Goal: Task Accomplishment & Management: Manage account settings

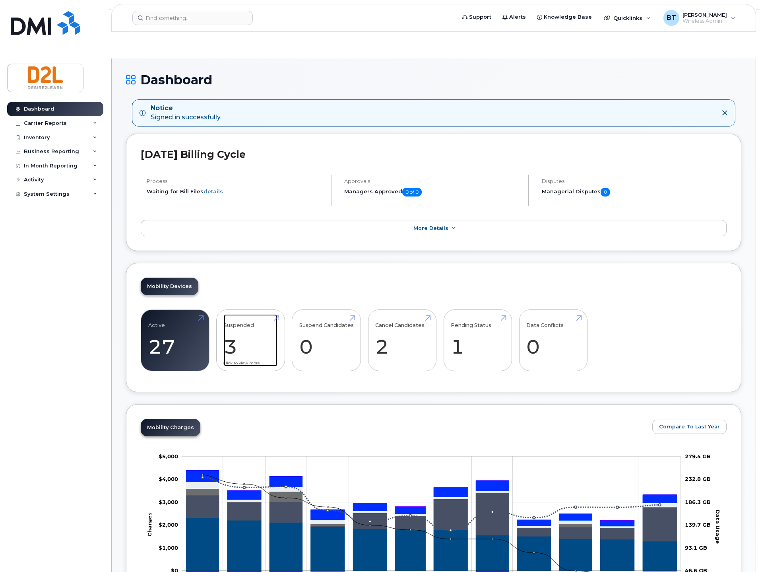
click at [244, 314] on link "Suspended 3 -73%" at bounding box center [251, 340] width 54 height 52
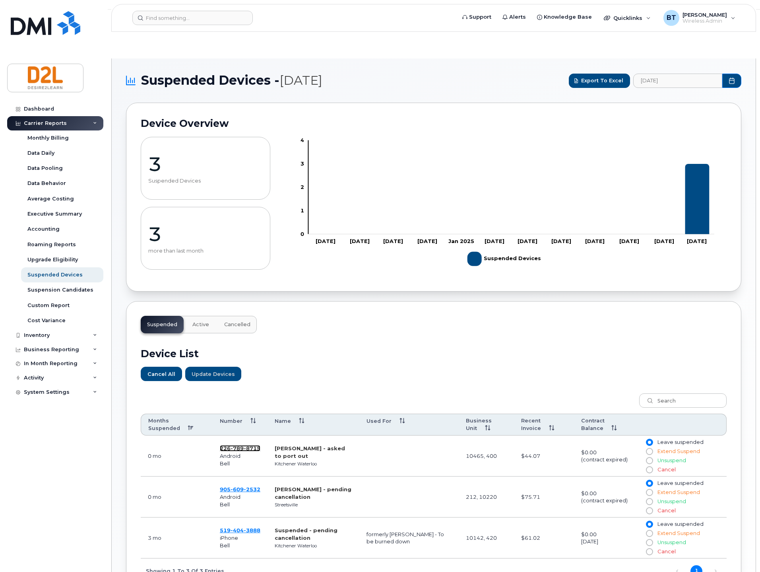
click at [246, 445] on span "8715" at bounding box center [252, 448] width 17 height 6
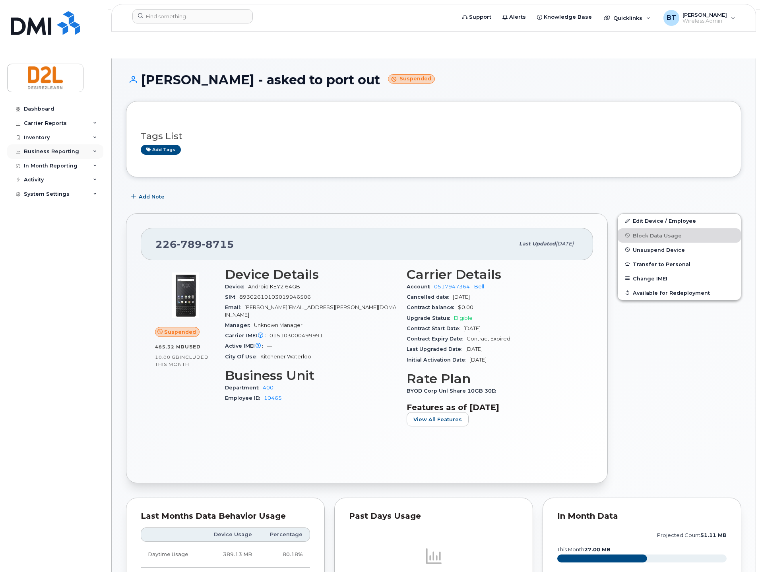
click at [40, 151] on div "Business Reporting" at bounding box center [51, 151] width 55 height 6
click at [75, 120] on div "Carrier Reports" at bounding box center [55, 123] width 96 height 14
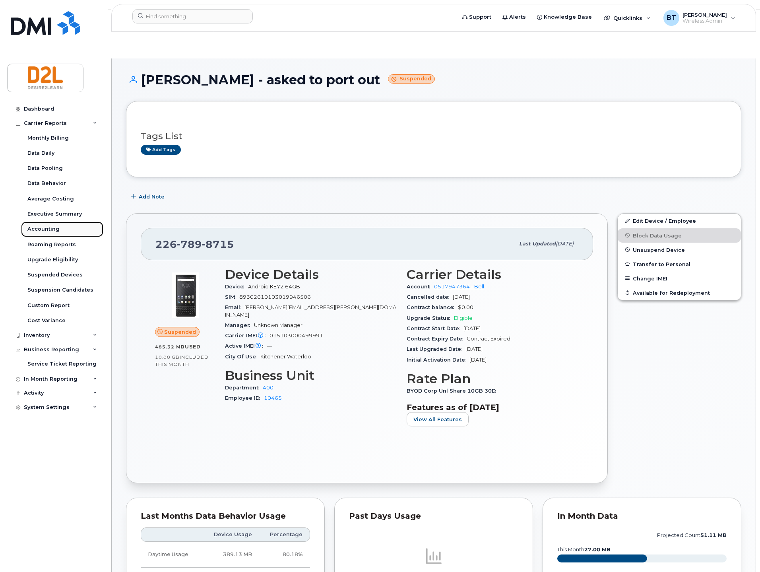
click at [49, 223] on link "Accounting" at bounding box center [62, 228] width 82 height 15
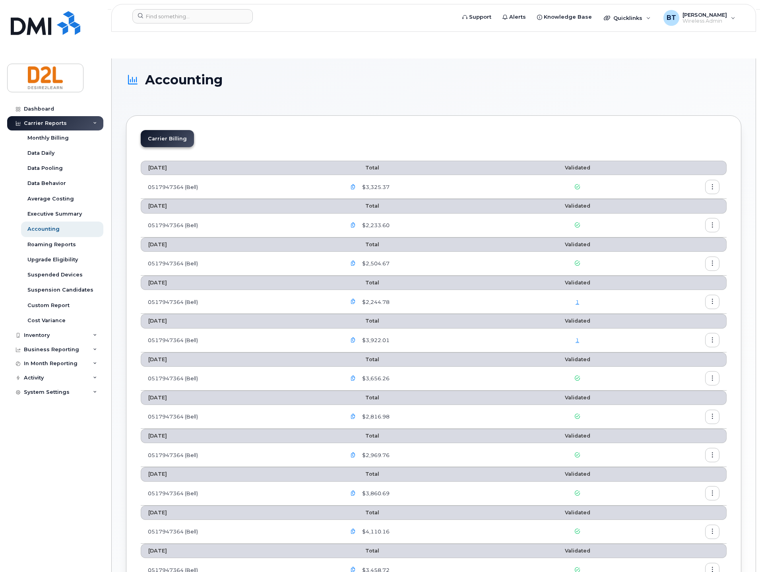
click at [356, 184] on icon "button" at bounding box center [353, 186] width 5 height 5
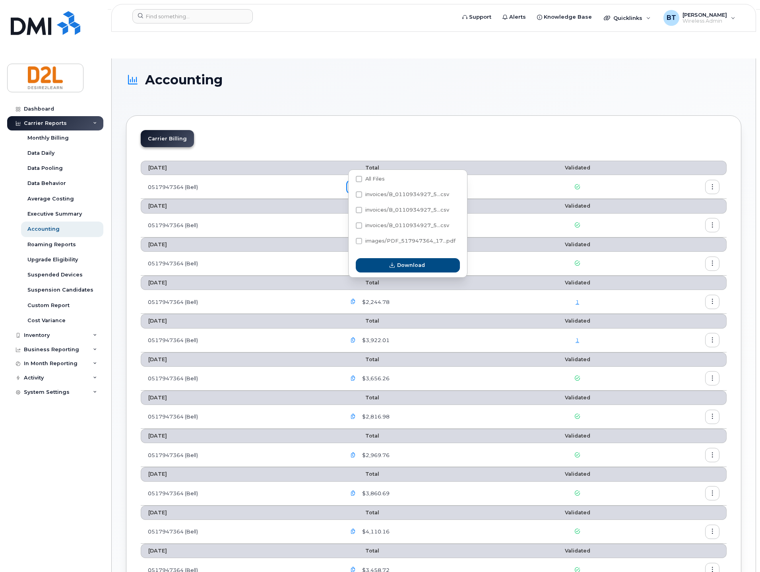
click at [453, 180] on div "$3,325.37" at bounding box center [427, 187] width 163 height 14
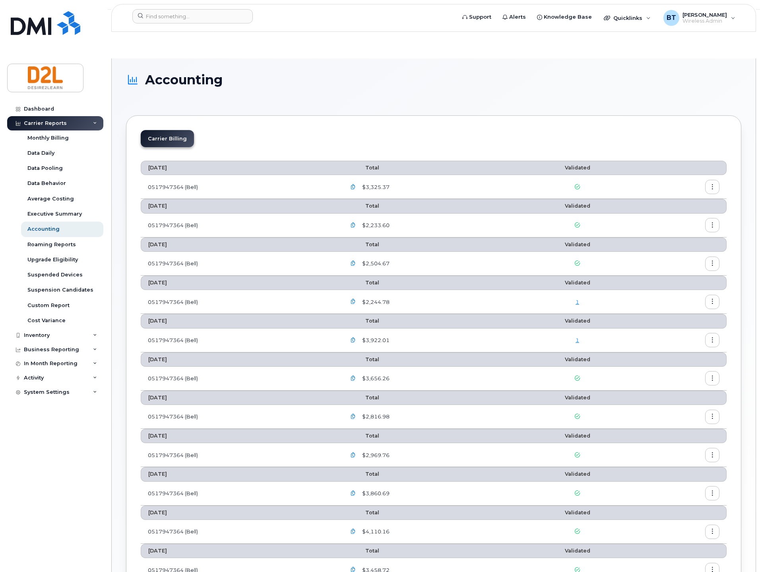
click at [718, 180] on button "button" at bounding box center [712, 187] width 14 height 14
click at [689, 192] on span "Download" at bounding box center [676, 192] width 31 height 7
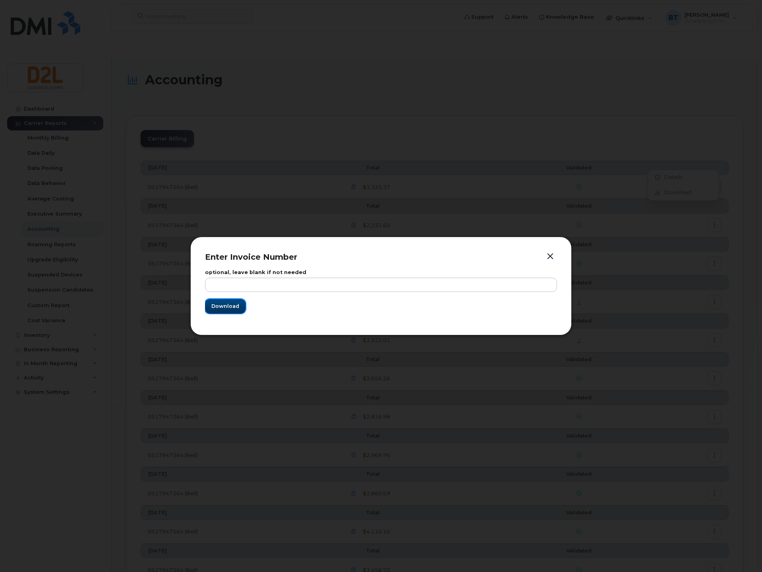
click at [239, 307] on button "Download" at bounding box center [225, 306] width 41 height 14
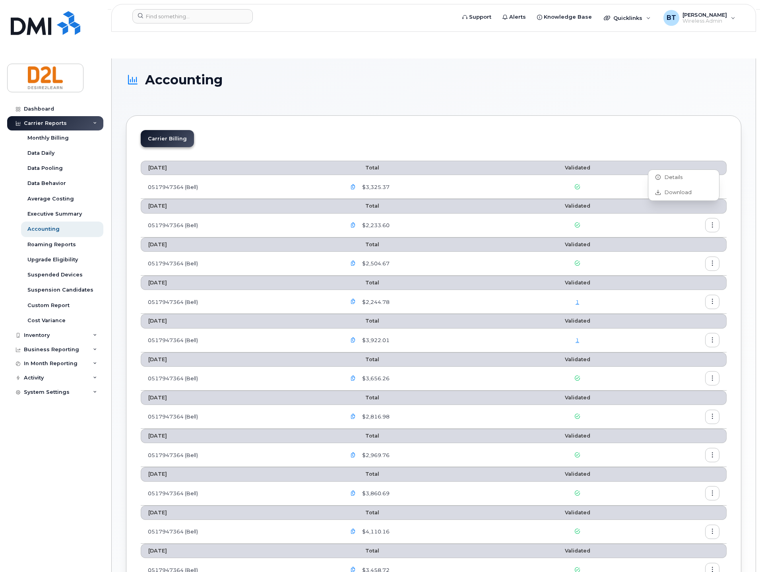
drag, startPoint x: 556, startPoint y: 87, endPoint x: 460, endPoint y: 91, distance: 95.5
click at [539, 87] on section "Accounting Carrier Billing August 2025 Total Validated 0517947364 (Bell) $3,325…" at bounding box center [433, 371] width 615 height 597
click at [356, 184] on icon "button" at bounding box center [353, 186] width 5 height 5
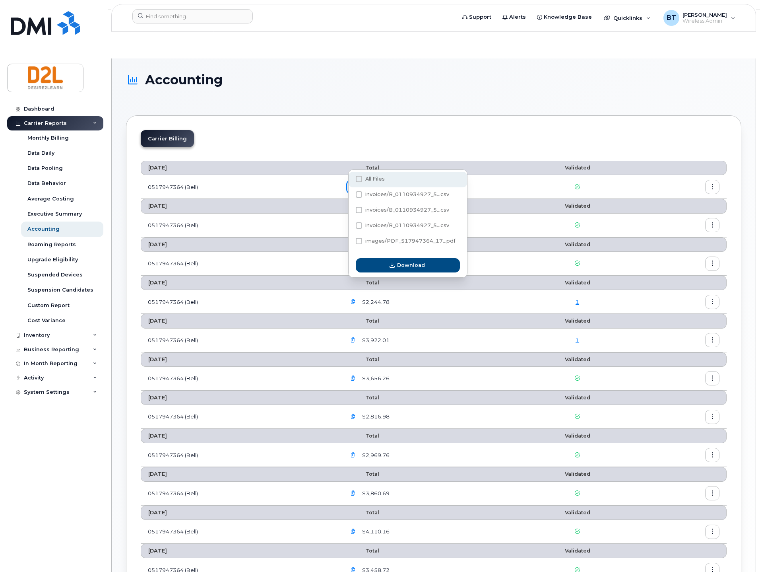
click at [362, 179] on span at bounding box center [359, 179] width 6 height 6
click at [350, 179] on input "All Files" at bounding box center [348, 179] width 4 height 4
checkbox input "true"
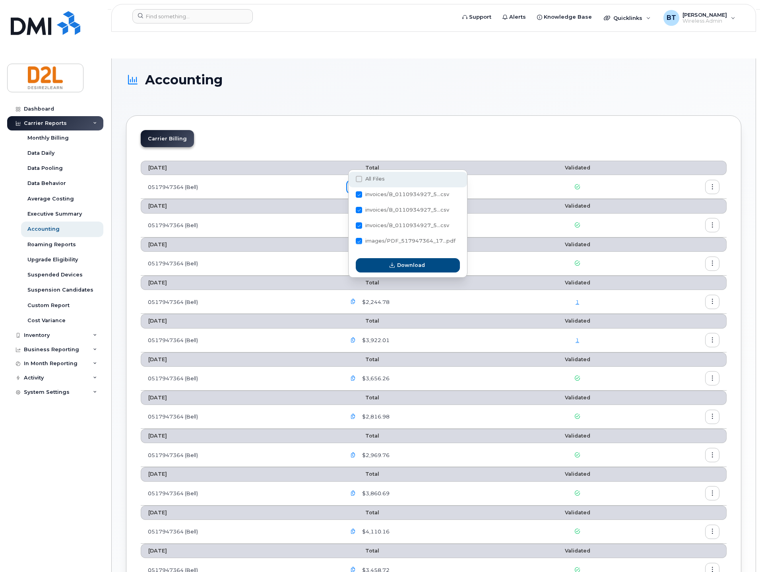
checkbox input "true"
click at [398, 263] on span "Download" at bounding box center [411, 265] width 28 height 8
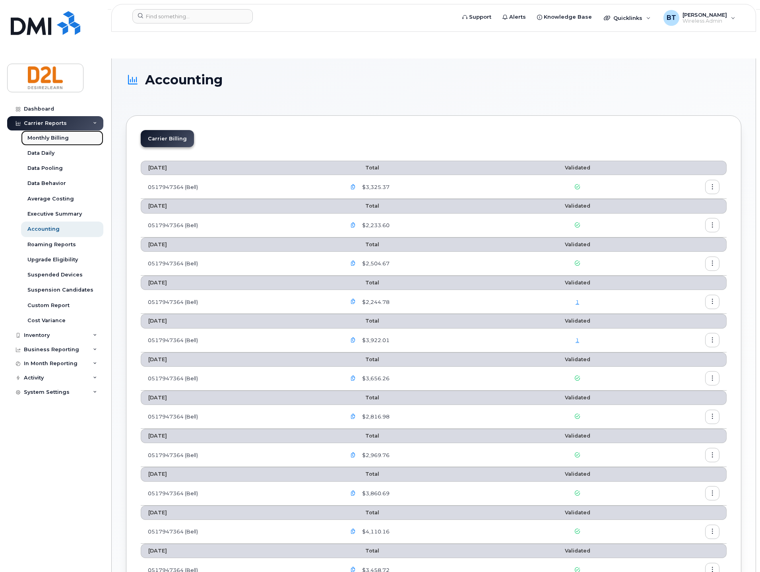
click at [43, 136] on div "Monthly Billing" at bounding box center [47, 137] width 41 height 7
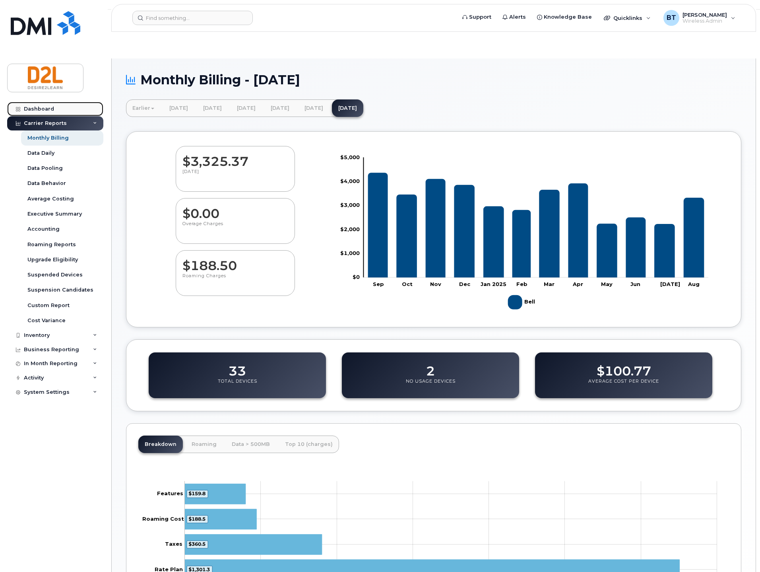
click at [32, 108] on div "Dashboard" at bounding box center [39, 109] width 30 height 6
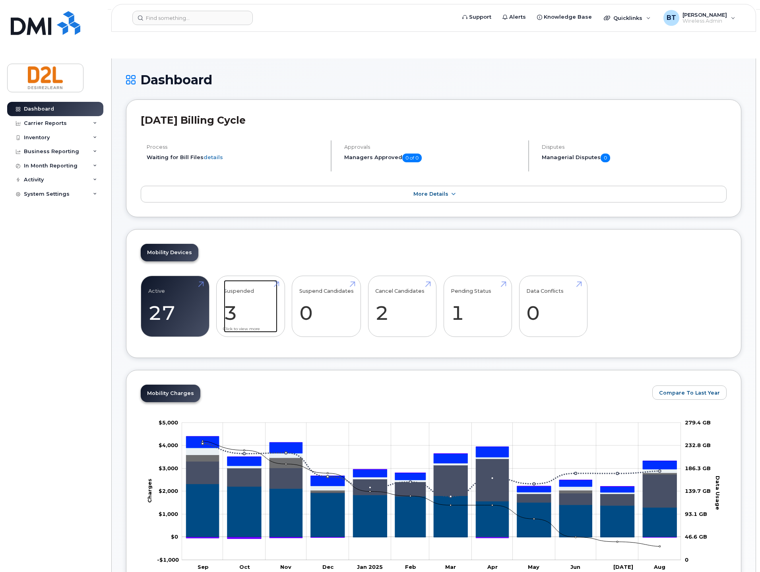
click at [238, 280] on link "Suspended 3 -73%" at bounding box center [251, 306] width 54 height 52
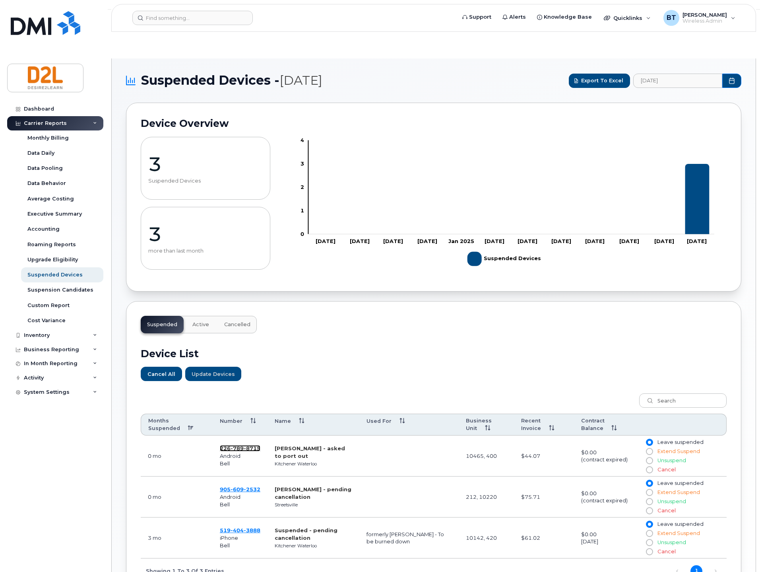
click at [244, 445] on span "789" at bounding box center [252, 448] width 17 height 6
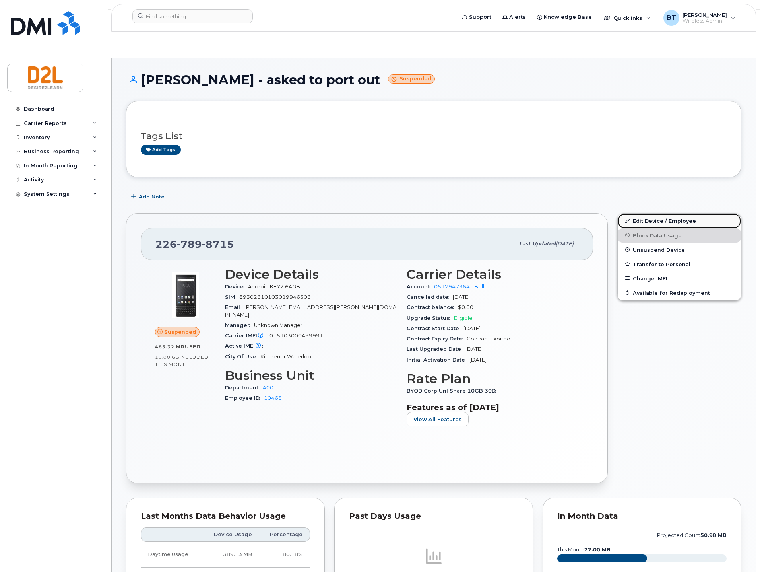
click at [659, 213] on link "Edit Device / Employee" at bounding box center [679, 220] width 123 height 14
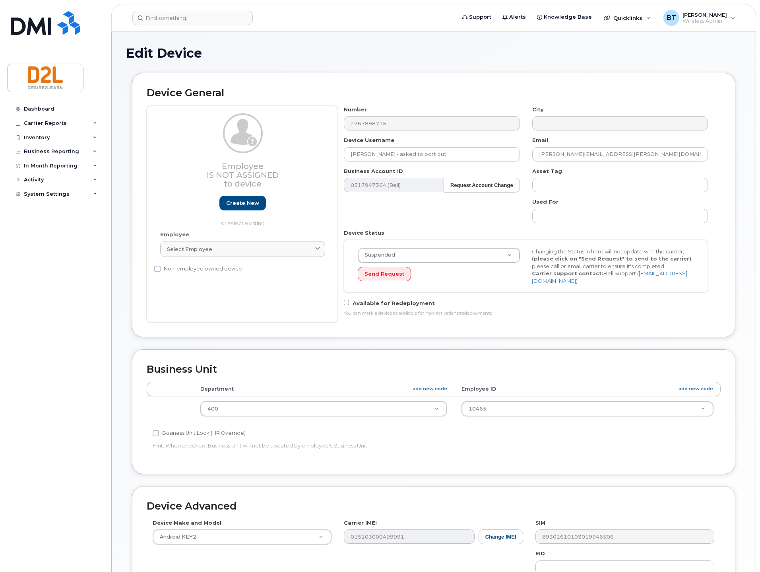
select select "162821"
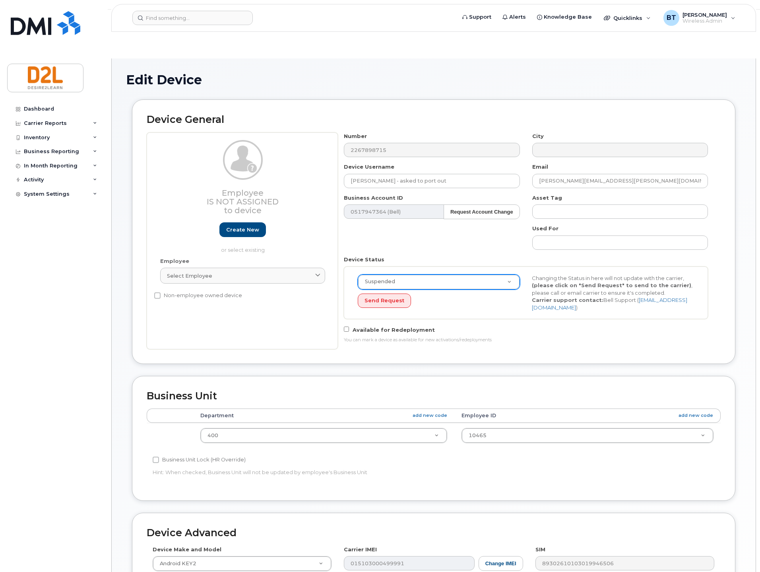
click at [487, 274] on div "Suspended" at bounding box center [439, 281] width 162 height 15
select select "cancelled"
click at [375, 293] on button "Send Request" at bounding box center [384, 300] width 53 height 15
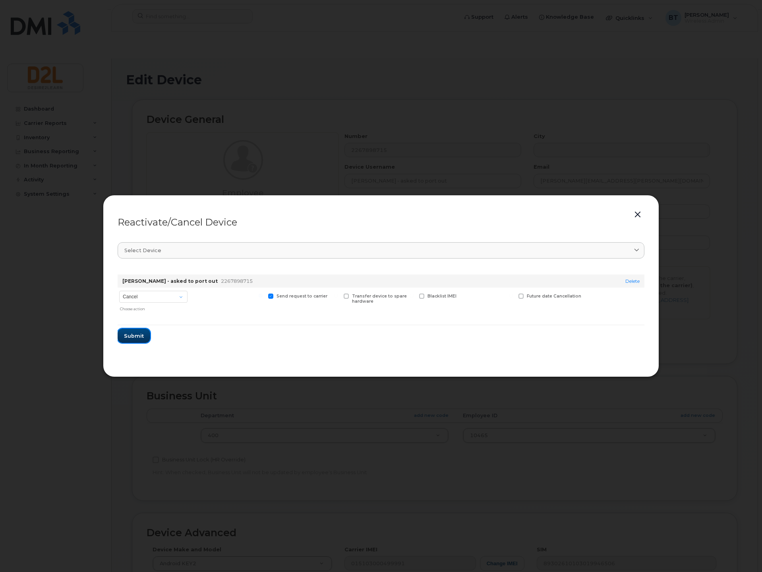
click at [123, 334] on button "Submit" at bounding box center [134, 335] width 33 height 14
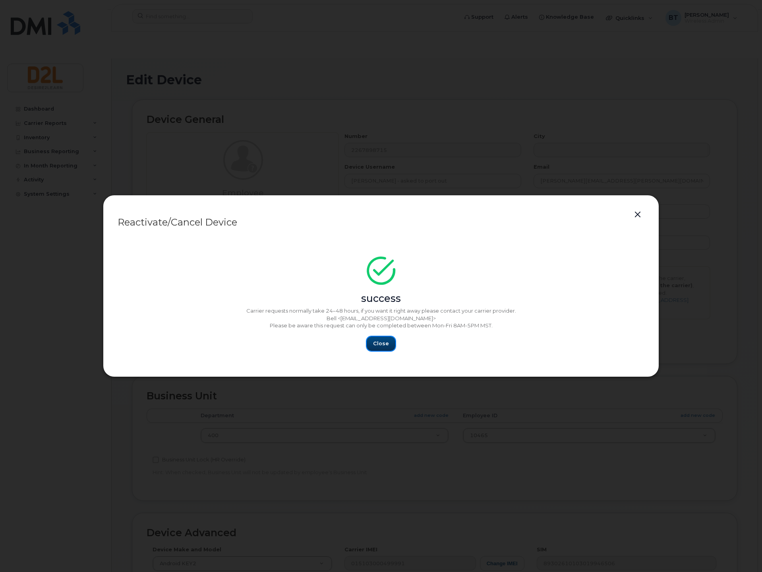
click at [380, 341] on span "Close" at bounding box center [381, 344] width 16 height 8
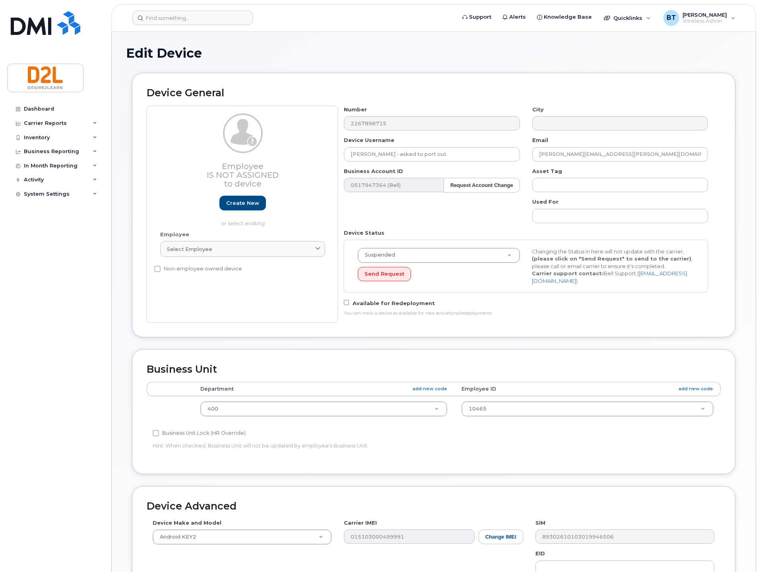
select select "162821"
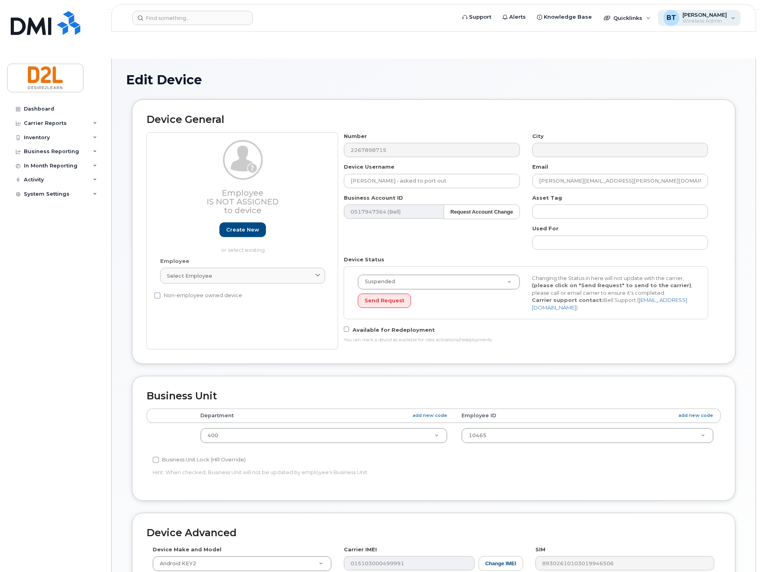
click at [711, 15] on span "[PERSON_NAME]" at bounding box center [705, 15] width 45 height 6
click at [655, 83] on div "Sign out" at bounding box center [683, 82] width 114 height 15
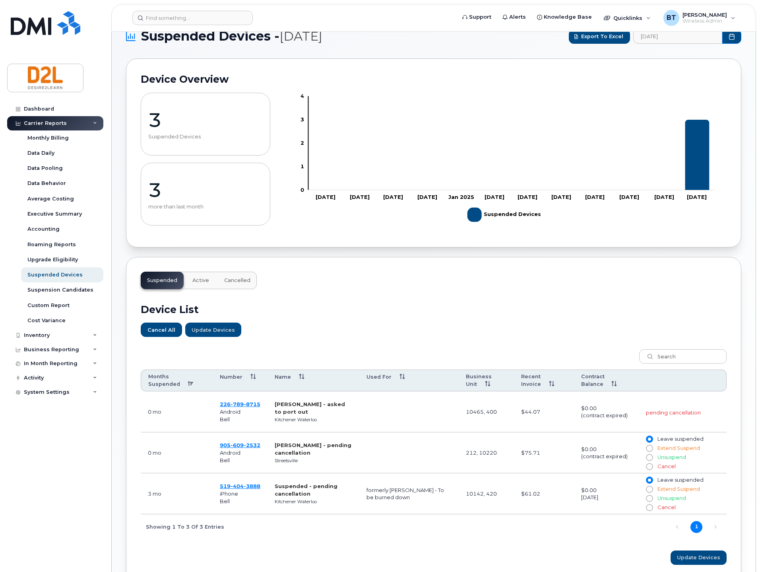
scroll to position [72, 0]
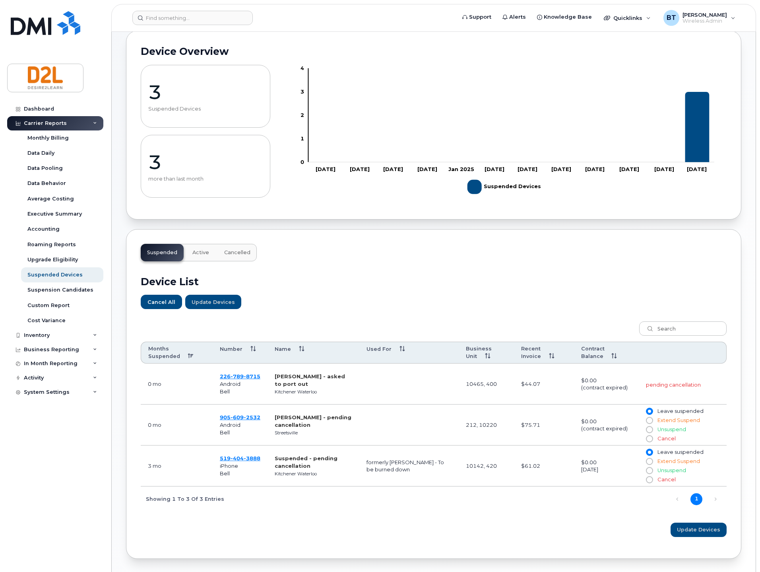
click at [649, 435] on input "Cancel" at bounding box center [649, 438] width 6 height 6
radio input "true"
click at [696, 526] on span "Update Devices" at bounding box center [698, 530] width 43 height 8
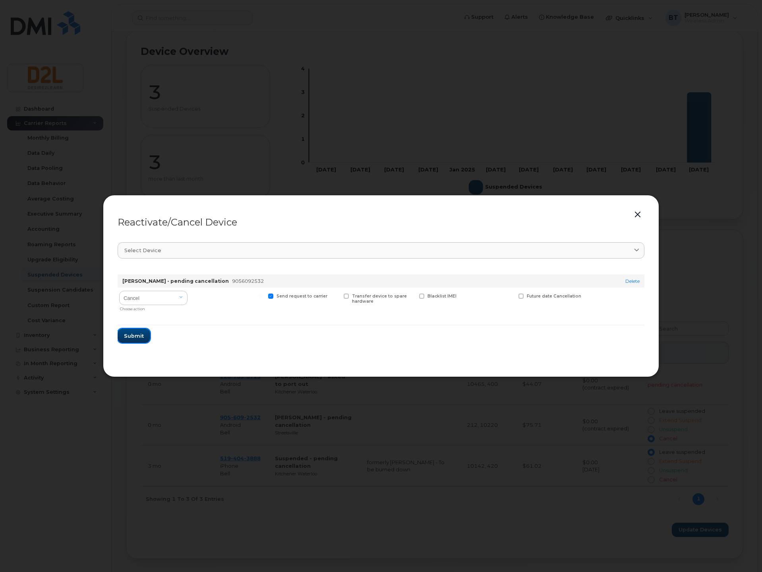
click at [132, 334] on span "Submit" at bounding box center [134, 336] width 20 height 8
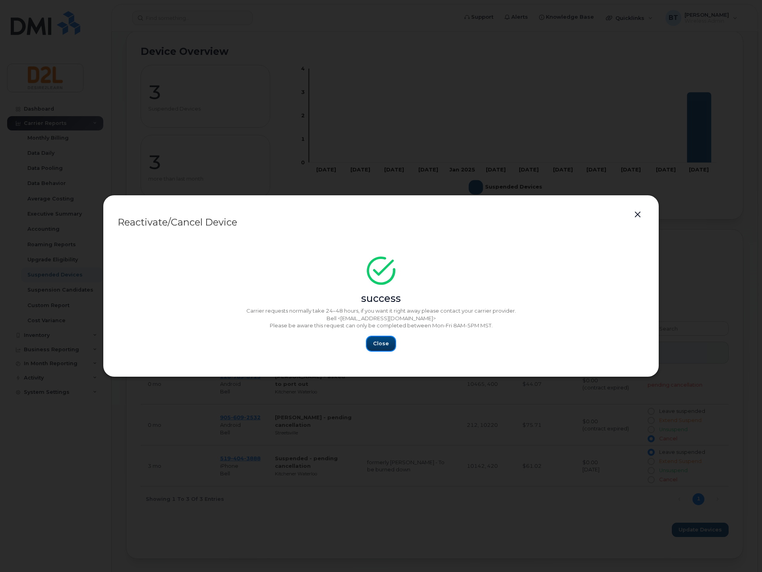
click at [386, 340] on span "Close" at bounding box center [381, 344] width 16 height 8
click at [381, 342] on span "Close" at bounding box center [381, 344] width 16 height 8
click at [399, 342] on div "Close" at bounding box center [381, 343] width 527 height 14
click at [387, 341] on span "Close" at bounding box center [381, 344] width 16 height 8
click at [638, 216] on button "button" at bounding box center [638, 214] width 12 height 11
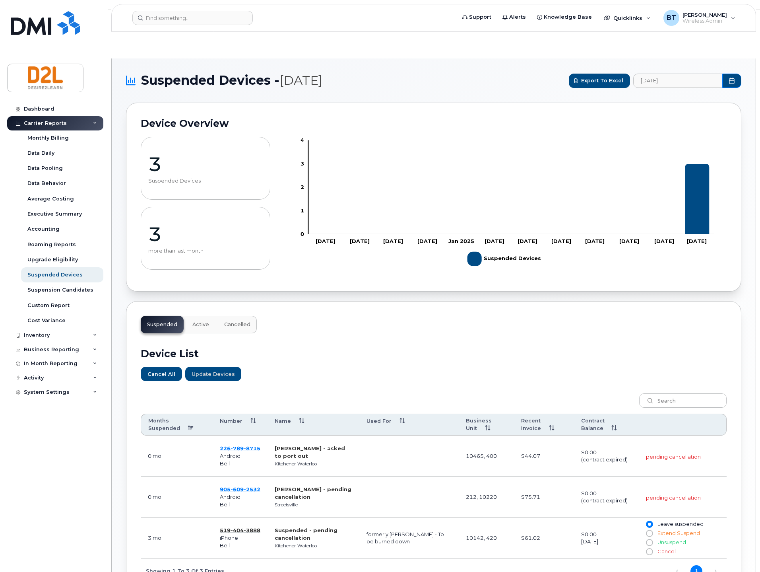
scroll to position [72, 0]
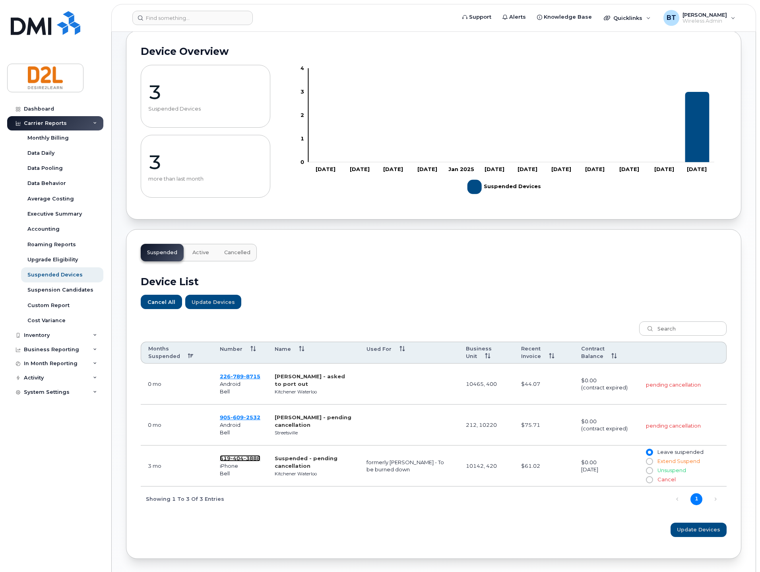
click at [244, 455] on span "404" at bounding box center [252, 458] width 17 height 6
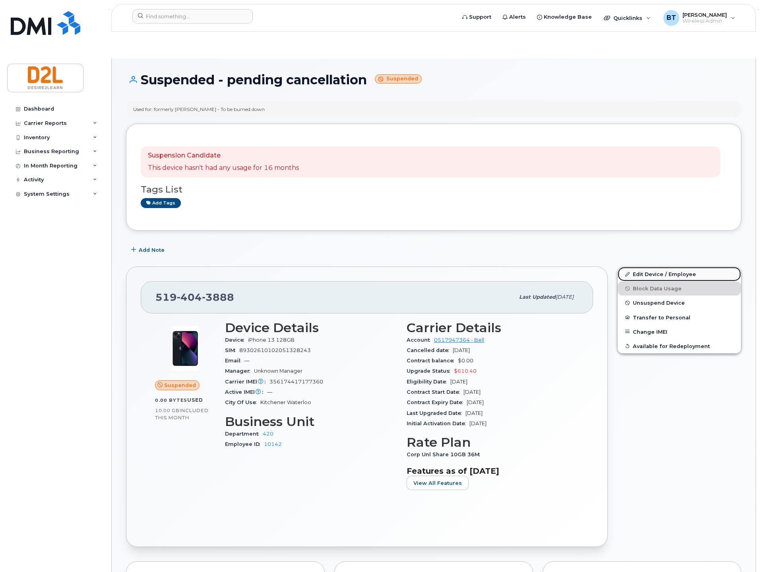
click at [671, 267] on link "Edit Device / Employee" at bounding box center [679, 274] width 123 height 14
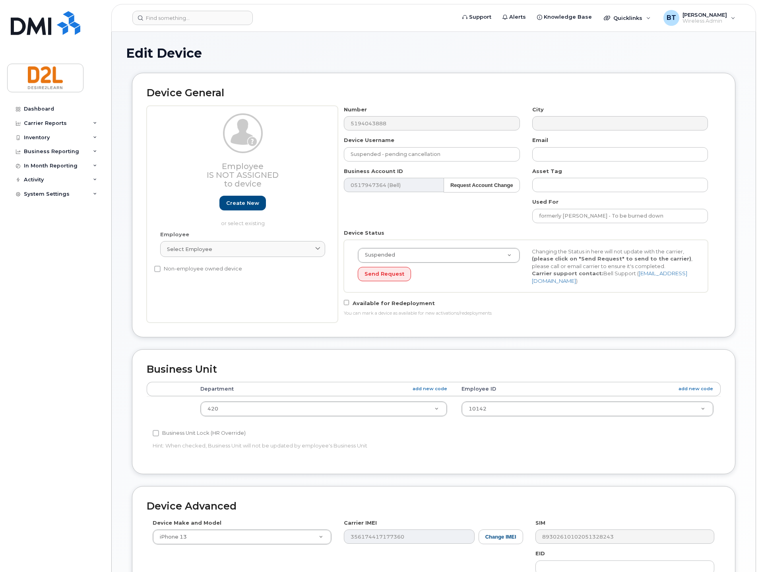
select select "162808"
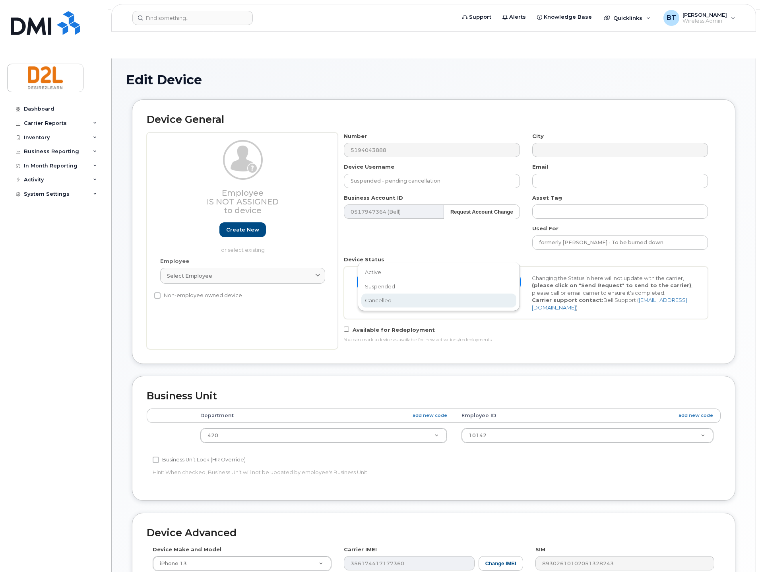
select select "cancelled"
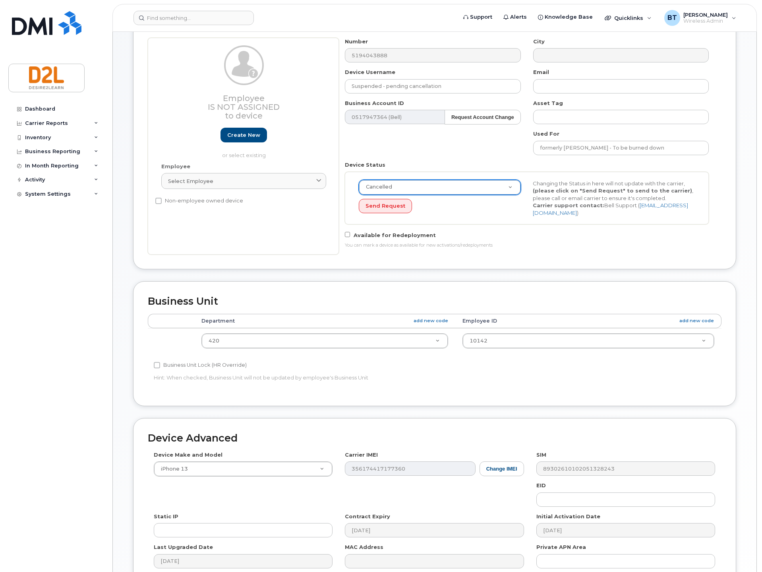
scroll to position [148, 0]
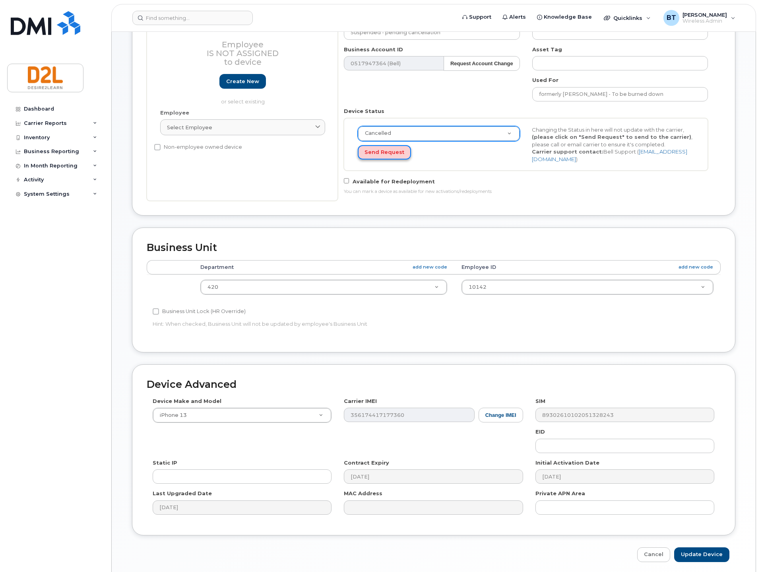
click at [371, 145] on button "Send Request" at bounding box center [384, 152] width 53 height 15
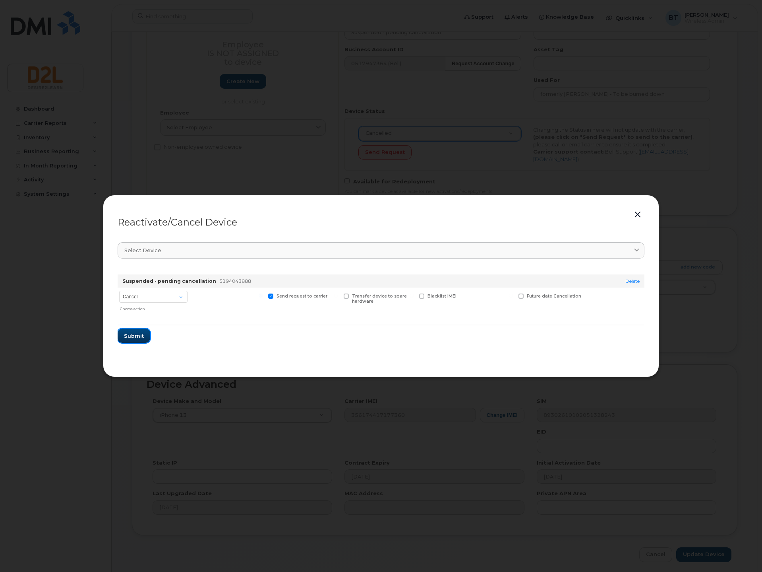
drag, startPoint x: 131, startPoint y: 333, endPoint x: 118, endPoint y: 321, distance: 17.4
click at [131, 333] on span "Submit" at bounding box center [134, 336] width 20 height 8
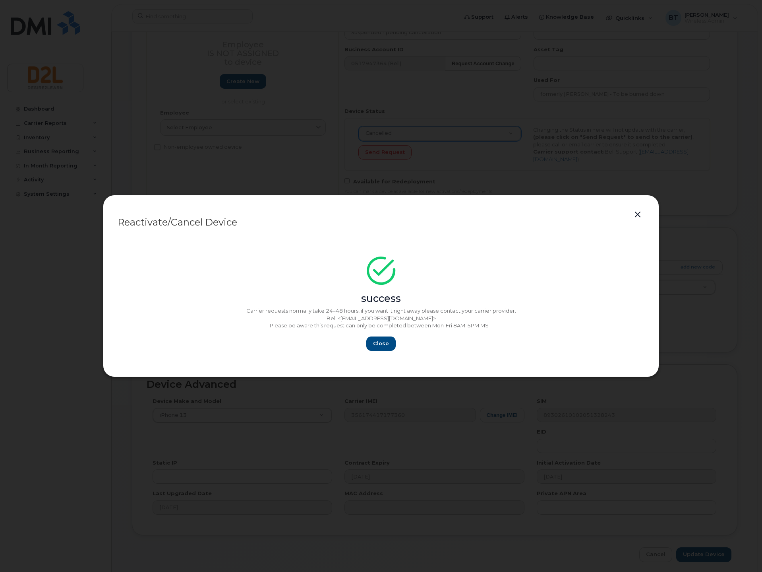
click at [640, 216] on button "button" at bounding box center [638, 214] width 12 height 11
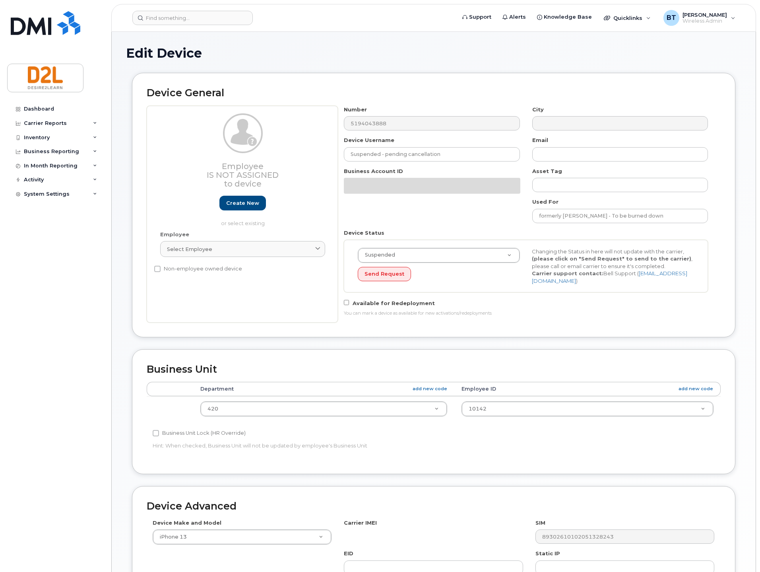
select select "162808"
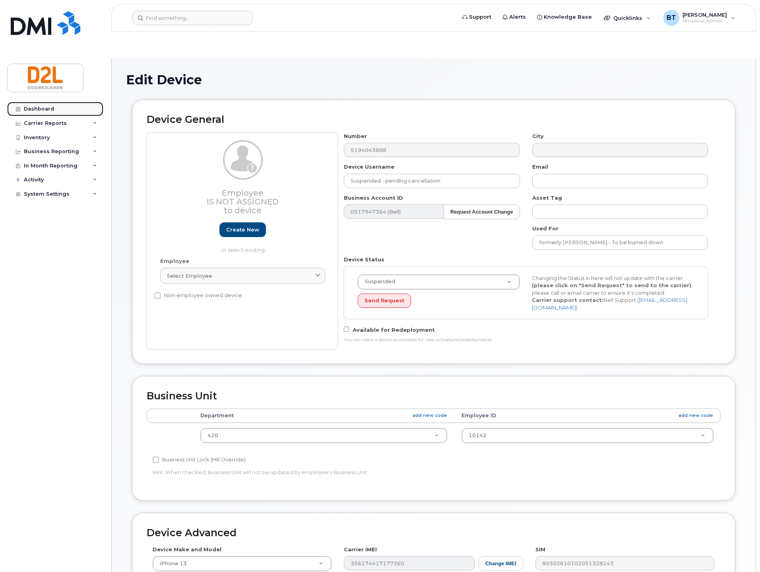
click at [53, 108] on link "Dashboard" at bounding box center [55, 109] width 96 height 14
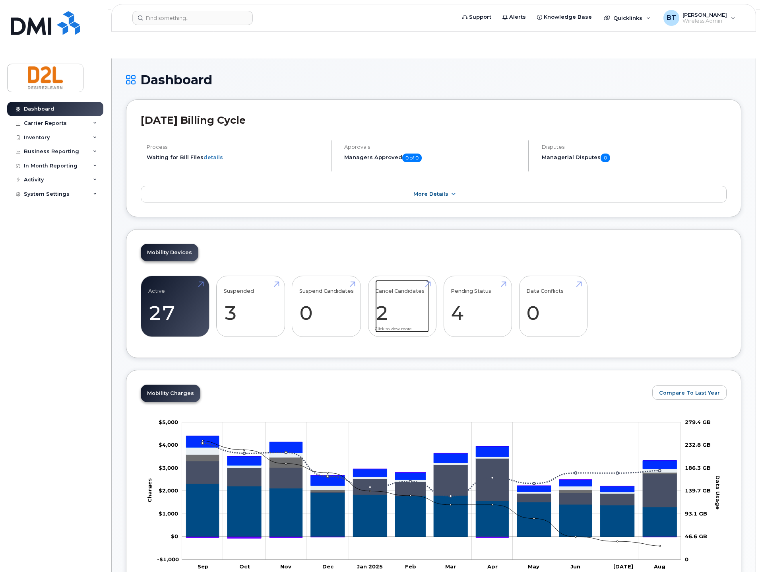
click at [402, 281] on link "Cancel Candidates 2" at bounding box center [402, 306] width 54 height 52
click at [470, 285] on link "Pending Status 4" at bounding box center [478, 306] width 54 height 52
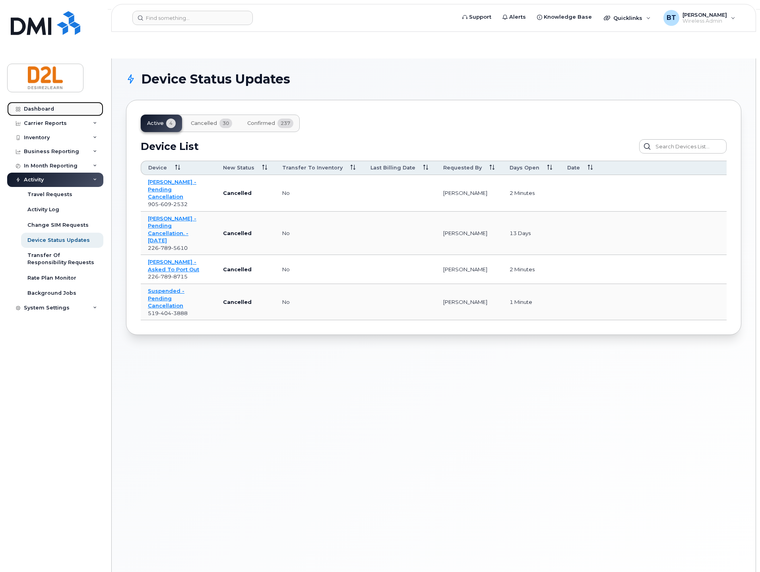
click at [55, 105] on link "Dashboard" at bounding box center [55, 109] width 96 height 14
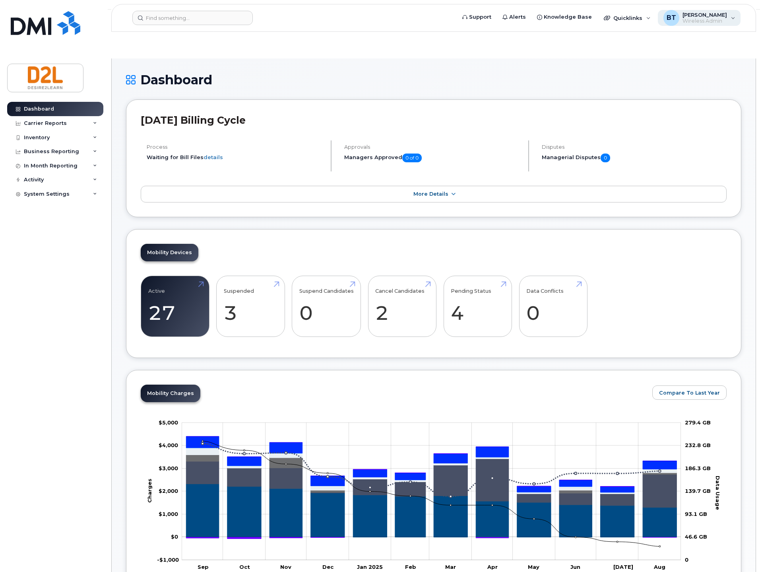
click at [721, 23] on span "Wireless Admin" at bounding box center [705, 21] width 45 height 6
click at [646, 83] on div "Sign out" at bounding box center [683, 82] width 114 height 15
